Goal: Task Accomplishment & Management: Use online tool/utility

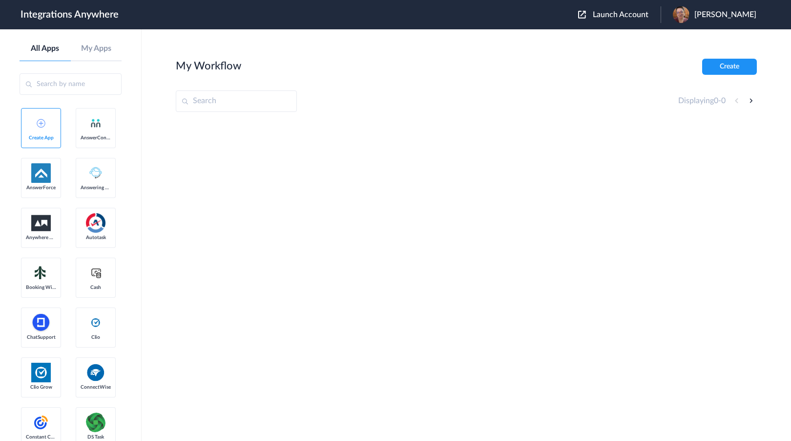
click at [648, 21] on div "Launch Account Katie Roge My Account Logout" at bounding box center [672, 14] width 188 height 17
click at [648, 18] on span "Launch Account" at bounding box center [621, 15] width 56 height 8
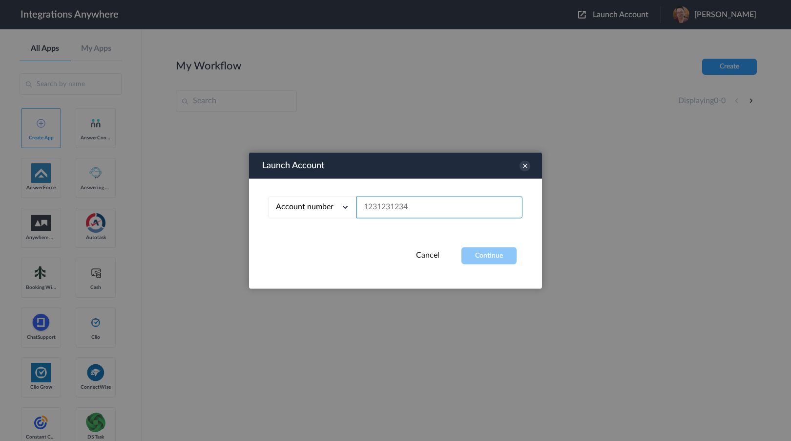
click at [399, 211] on input "text" at bounding box center [440, 207] width 166 height 22
paste input "3322301016"
click at [490, 257] on button "Continue" at bounding box center [489, 255] width 55 height 17
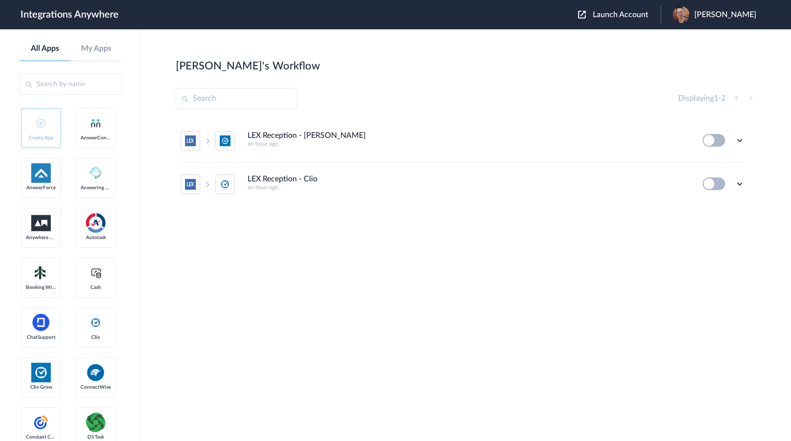
click at [540, 328] on section "Sherri's Workflow Create Displaying 1 - 2 LEX Reception - Clio Grow an hour ago…" at bounding box center [466, 264] width 581 height 411
click at [745, 181] on ul "LEX Reception - Clio Grow an hour ago Edit Task history Delete LEX Reception - …" at bounding box center [463, 162] width 574 height 86
click at [740, 182] on icon at bounding box center [740, 184] width 10 height 10
click at [716, 241] on span "Delete" at bounding box center [710, 242] width 20 height 7
click at [708, 243] on span "Are you sure?" at bounding box center [706, 246] width 35 height 15
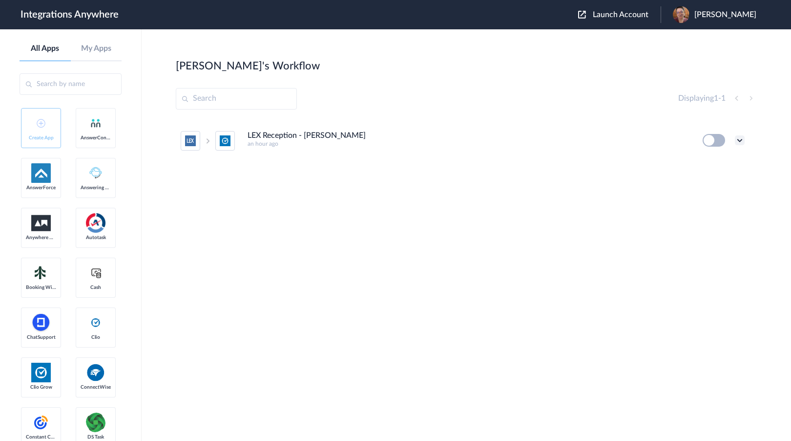
click at [743, 140] on icon at bounding box center [740, 140] width 10 height 10
click at [729, 159] on li "Edit" at bounding box center [712, 163] width 63 height 18
drag, startPoint x: 69, startPoint y: 240, endPoint x: 105, endPoint y: 237, distance: 36.3
click at [649, 12] on span "Launch Account" at bounding box center [621, 15] width 56 height 8
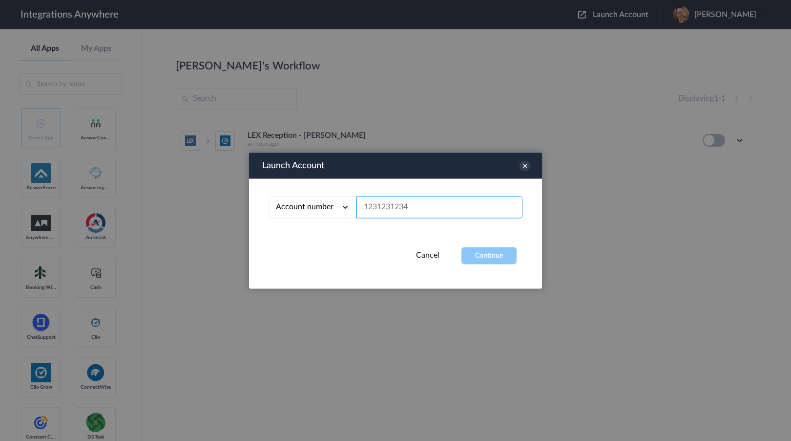
paste input "3322301016"
type input "3322301016"
drag, startPoint x: 503, startPoint y: 258, endPoint x: 530, endPoint y: 259, distance: 27.4
click at [504, 258] on button "Continue" at bounding box center [489, 255] width 55 height 17
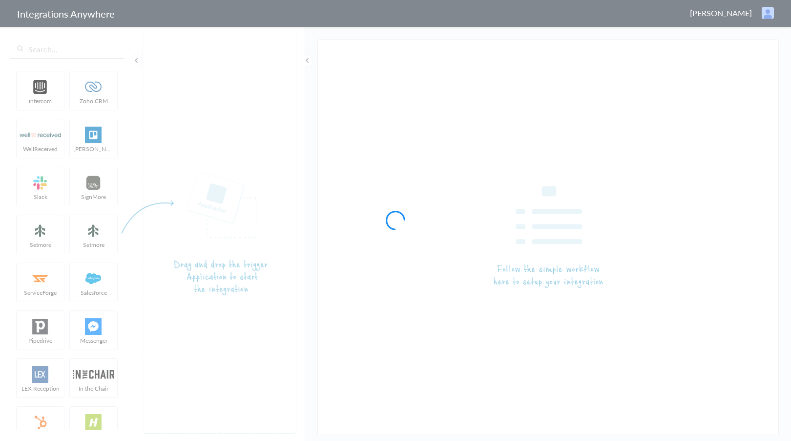
type input "LEX Reception - [PERSON_NAME]"
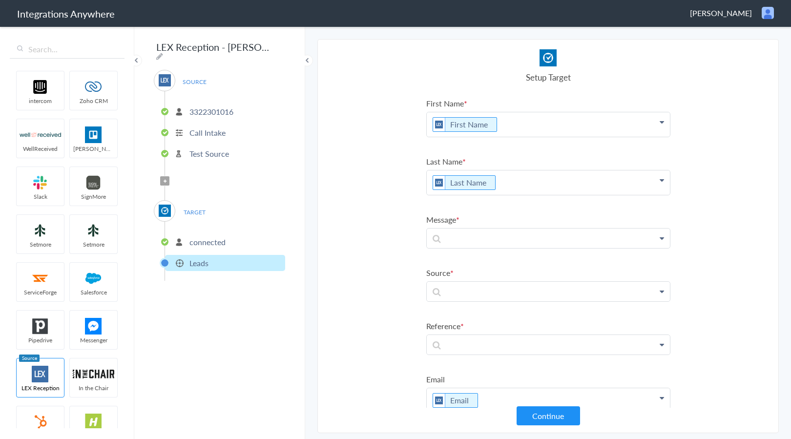
click at [166, 179] on span "Filter Applied" at bounding box center [164, 180] width 9 height 9
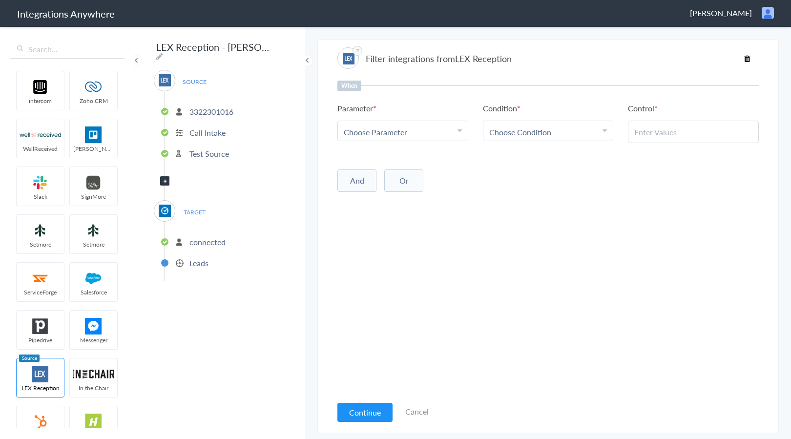
click at [408, 135] on div "Choose Parameter" at bounding box center [403, 131] width 118 height 11
click at [403, 152] on input "text" at bounding box center [403, 158] width 130 height 21
type input "CALL"
click at [391, 205] on link "Call Type" at bounding box center [403, 195] width 130 height 21
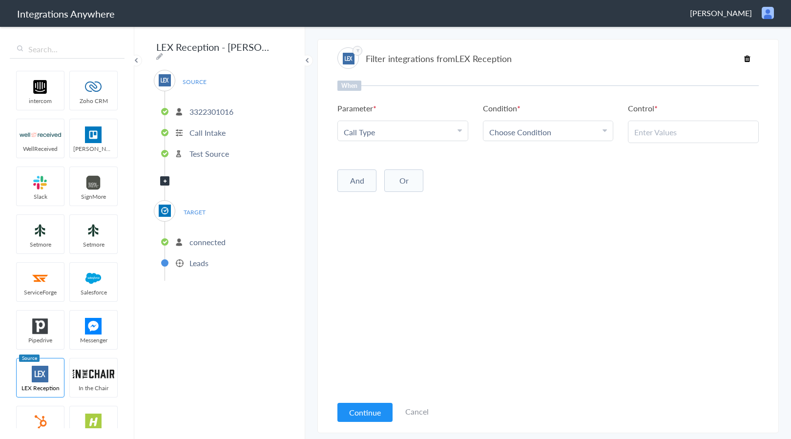
click at [527, 128] on span "Choose Condition" at bounding box center [520, 131] width 62 height 11
click at [502, 179] on link "Contains" at bounding box center [549, 179] width 130 height 21
click at [726, 133] on input "text" at bounding box center [693, 131] width 118 height 11
paste input "New Client"
type input "New Client"
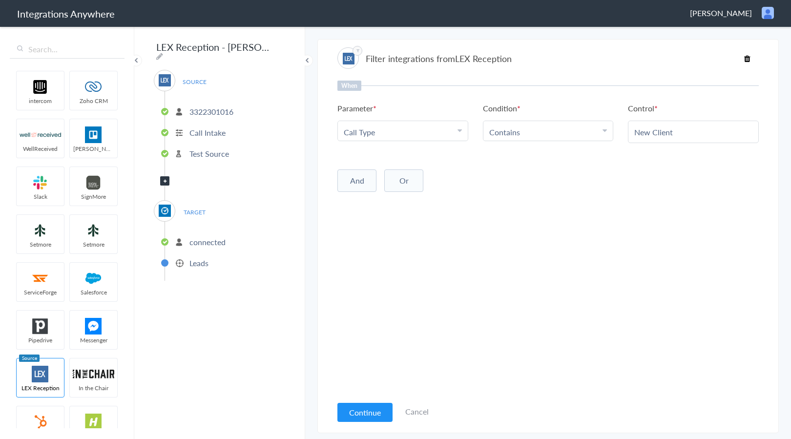
click at [606, 244] on div "When Parameter Choose Parameter Call Type First Name Last Name Email Phone Pati…" at bounding box center [548, 238] width 422 height 315
click at [399, 267] on div "When Parameter Choose Parameter Call Type First Name Last Name Email Phone Pati…" at bounding box center [548, 238] width 422 height 315
click at [368, 408] on button "Continue" at bounding box center [364, 412] width 55 height 19
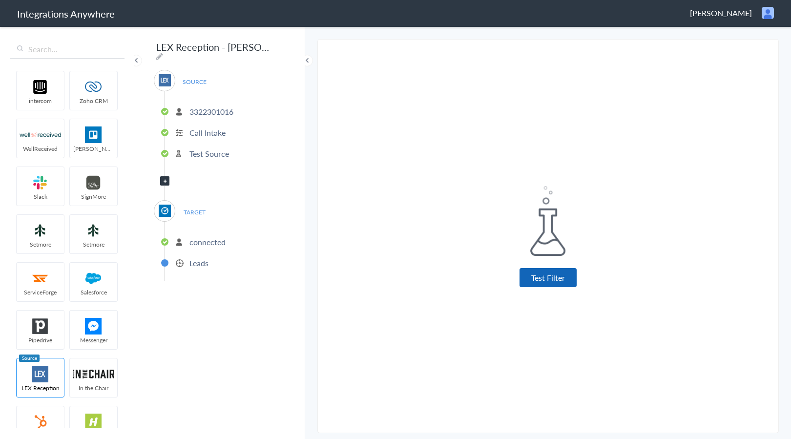
click at [549, 276] on button "Test Filter" at bounding box center [548, 277] width 57 height 19
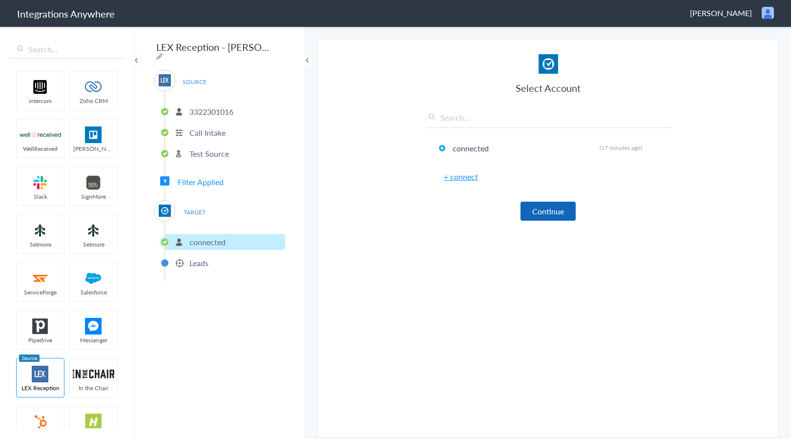
click at [542, 214] on button "Continue" at bounding box center [548, 211] width 55 height 19
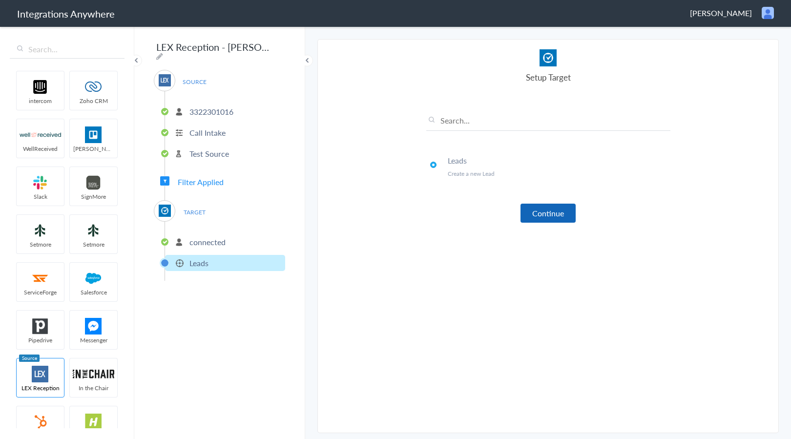
click at [551, 207] on button "Continue" at bounding box center [548, 213] width 55 height 19
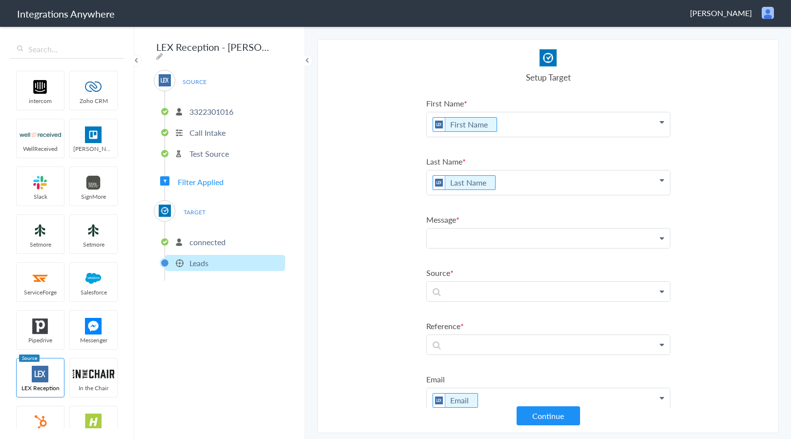
click at [487, 242] on p at bounding box center [548, 239] width 243 height 20
click at [494, 232] on p "To enrich screen reader interactions, please activate Accessibility in Grammarl…" at bounding box center [548, 239] width 243 height 20
paste p "To enrich screen reader interactions, please activate Accessibility in Grammarl…"
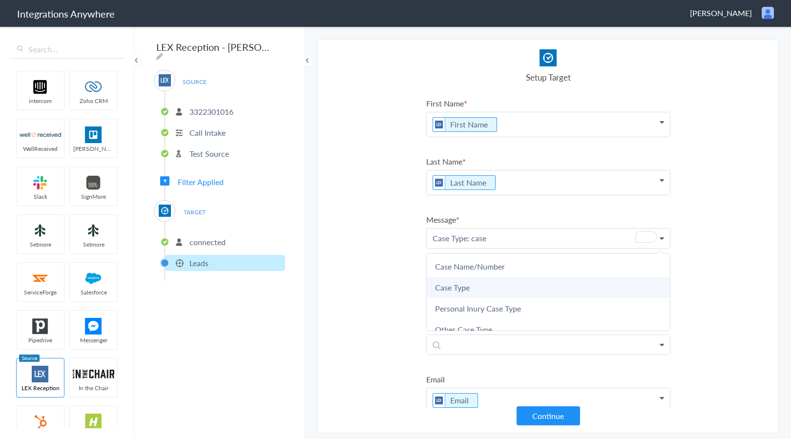
click at [473, 294] on link "Case Type" at bounding box center [548, 287] width 243 height 21
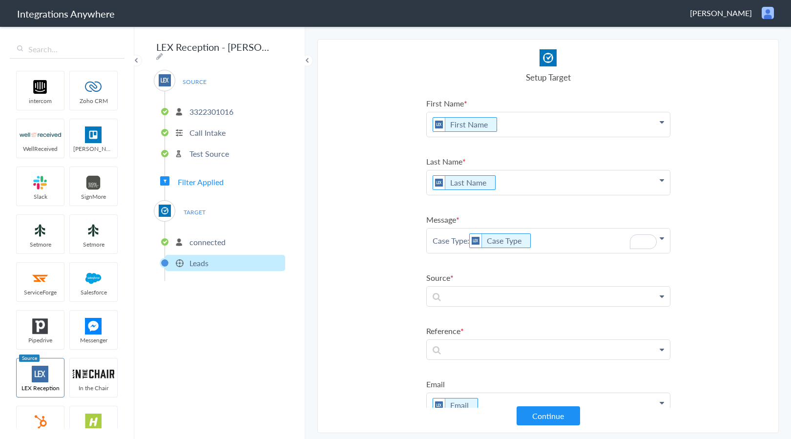
click at [546, 238] on p "Case Type: Case Type" at bounding box center [548, 241] width 243 height 24
click at [581, 246] on p "Case Type: Case Type" at bounding box center [548, 241] width 243 height 24
click at [470, 262] on p "Case Type: Case Type" at bounding box center [548, 252] width 243 height 47
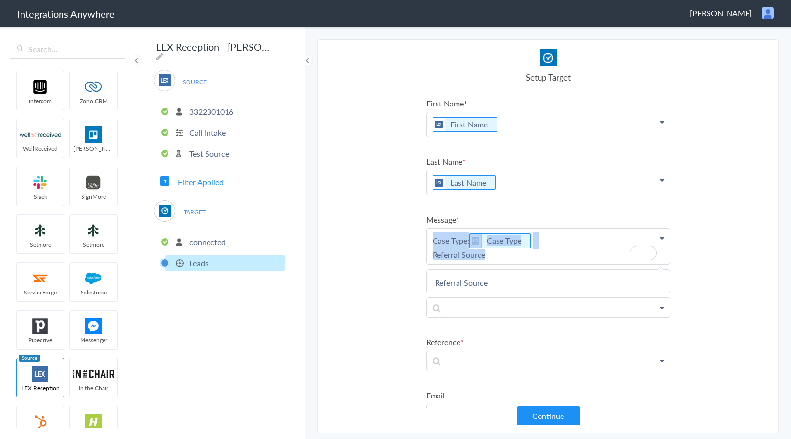
drag, startPoint x: 428, startPoint y: 240, endPoint x: 558, endPoint y: 259, distance: 131.2
click at [558, 259] on p "Case Type: Case Type Referral Source" at bounding box center [548, 247] width 243 height 36
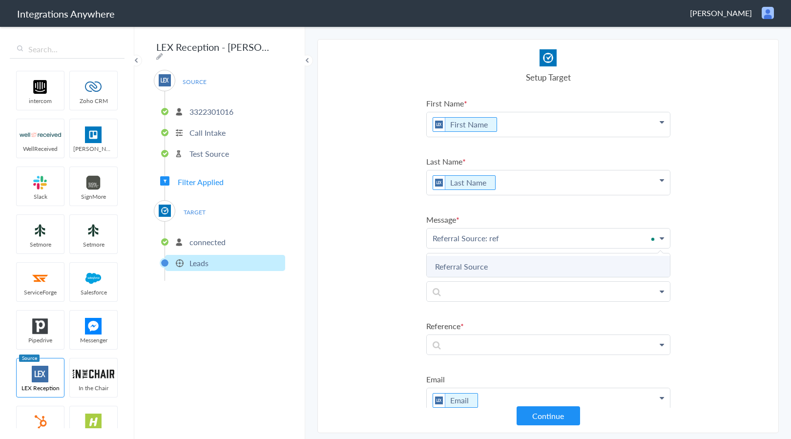
click at [557, 259] on link "Referral Source" at bounding box center [548, 266] width 243 height 21
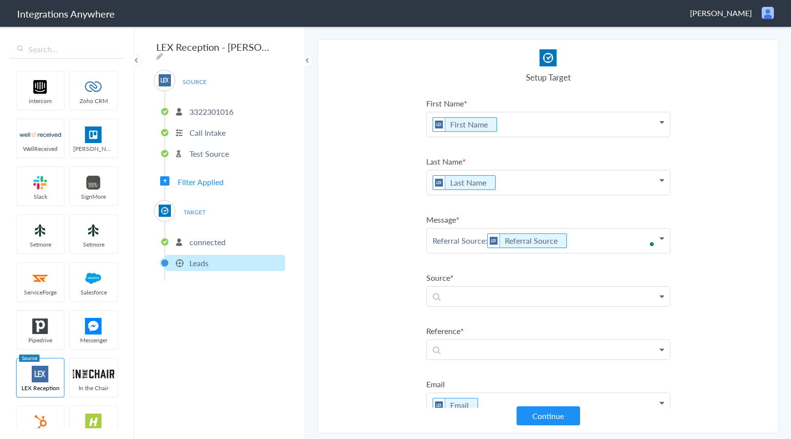
click at [586, 248] on p "Referral Source: Referral Source" at bounding box center [548, 241] width 243 height 24
click at [468, 253] on p "Referral Source: Referral Source" at bounding box center [548, 252] width 243 height 47
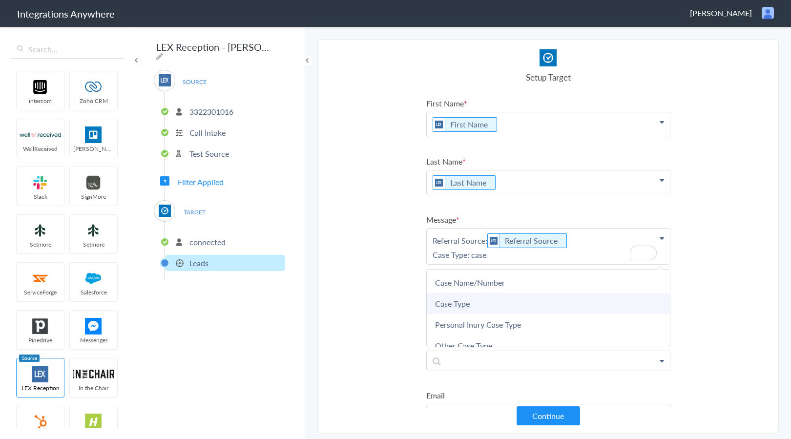
click at [479, 299] on link "Case Type" at bounding box center [548, 303] width 243 height 21
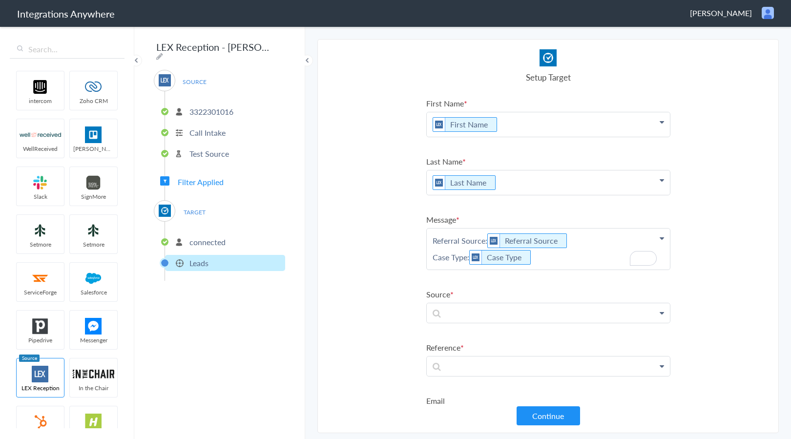
click at [573, 256] on p "Referral Source: Referral Source Case Type: Case Type" at bounding box center [548, 249] width 243 height 41
click at [396, 219] on section "Select Account 3322301016 Rename Delete (an hour ago) + connect Continue Setup …" at bounding box center [548, 236] width 462 height 394
click at [563, 264] on p "Referral Source: Referral Source Case Type: Case Type" at bounding box center [548, 249] width 243 height 41
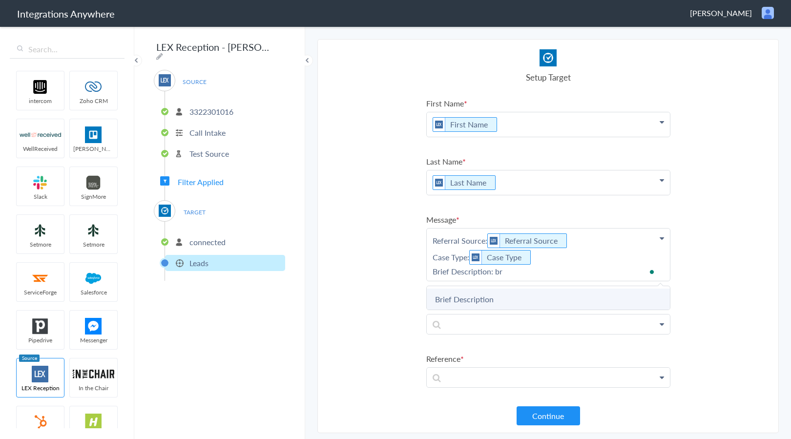
click at [556, 300] on link "Brief Description" at bounding box center [548, 299] width 243 height 21
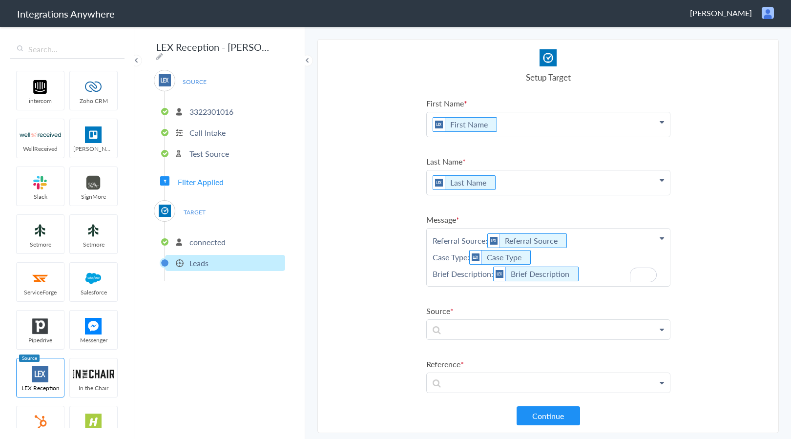
click at [594, 279] on p "Referral Source: Referral Source Case Type: Case Type Brief Description: Brief …" at bounding box center [548, 258] width 243 height 58
click at [494, 301] on p "Referral Source: Referral Source Case Type: Case Type Brief Description: Brief …" at bounding box center [548, 269] width 243 height 80
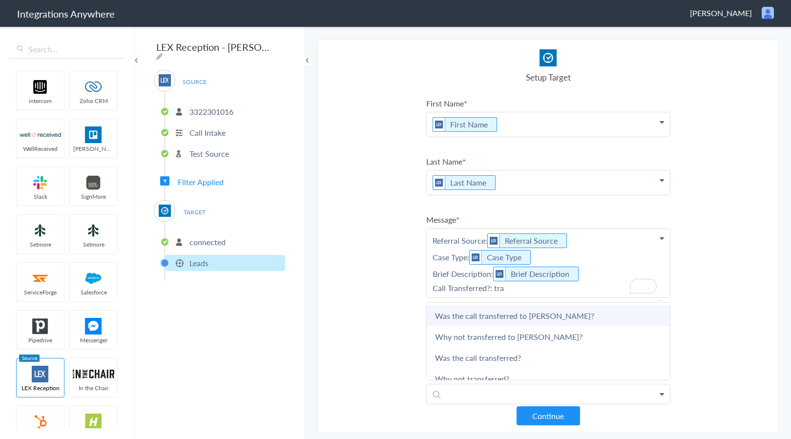
click at [530, 319] on link "Was the call transferred to [PERSON_NAME]?" at bounding box center [548, 315] width 243 height 21
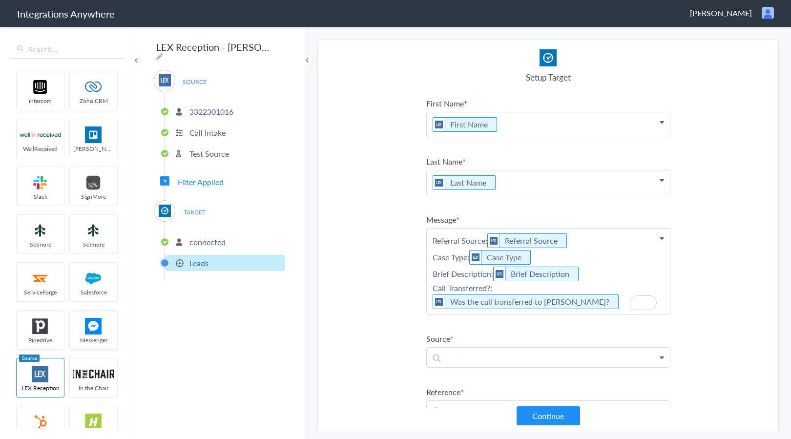
click at [627, 303] on p "Referral Source: Referral Source Case Type: Case Type Brief Description: Brief …" at bounding box center [548, 271] width 243 height 85
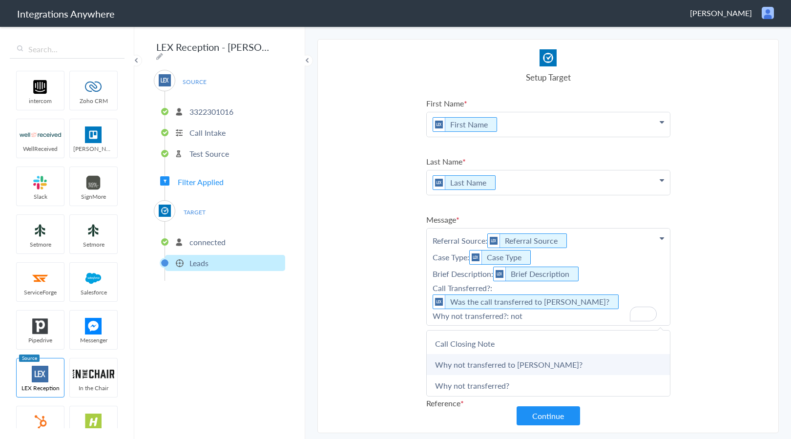
click at [516, 364] on link "Why not transferred to [PERSON_NAME]?" at bounding box center [548, 364] width 243 height 21
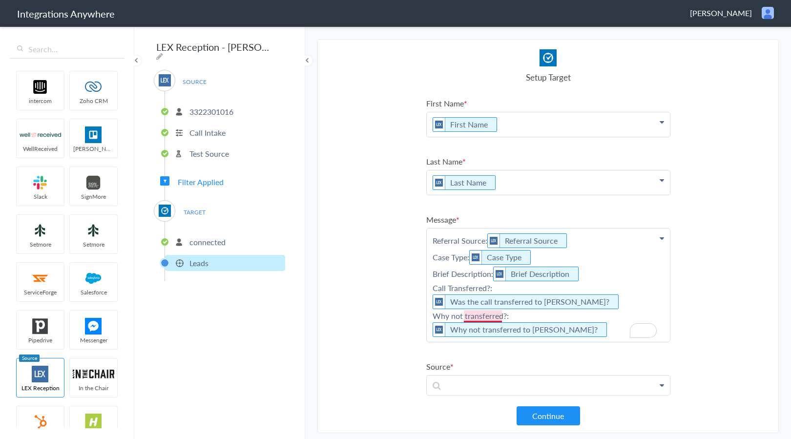
click at [486, 316] on p "Referral Source: Referral Source Case Type: Case Type Brief Description: Brief …" at bounding box center [548, 285] width 243 height 113
click at [614, 334] on p "Referral Source: Referral Source Case Type: Case Type Brief Description: Brief …" at bounding box center [548, 285] width 243 height 113
click at [88, 213] on ul "intercom Zoho CRM WellReceived [PERSON_NAME] [PERSON_NAME] SignMore Setmore Set…" at bounding box center [67, 247] width 114 height 361
click at [563, 414] on button "Continue" at bounding box center [548, 415] width 63 height 19
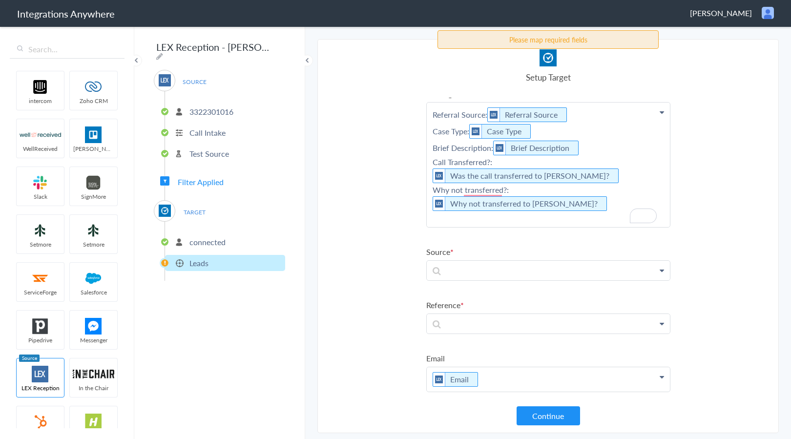
scroll to position [127, 0]
click at [514, 262] on p at bounding box center [548, 269] width 243 height 20
